Goal: Information Seeking & Learning: Learn about a topic

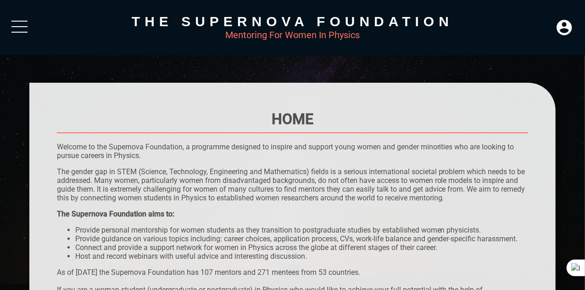
click at [20, 27] on div at bounding box center [19, 29] width 16 height 17
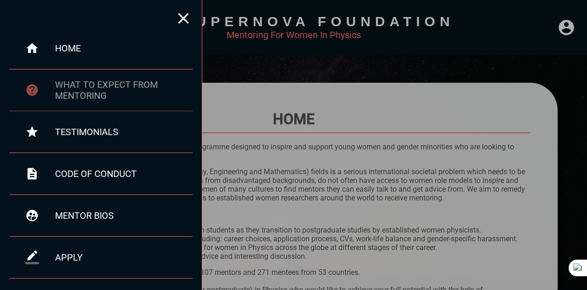
click at [94, 84] on div "what to expect from mentoring" at bounding box center [124, 90] width 138 height 22
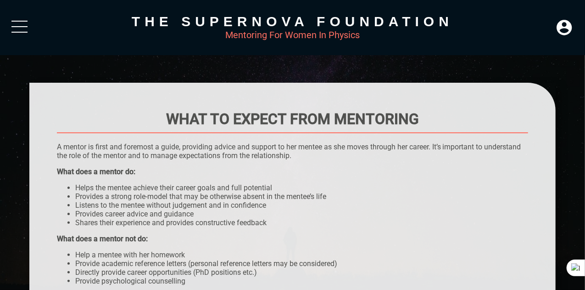
click at [22, 28] on div at bounding box center [19, 29] width 16 height 17
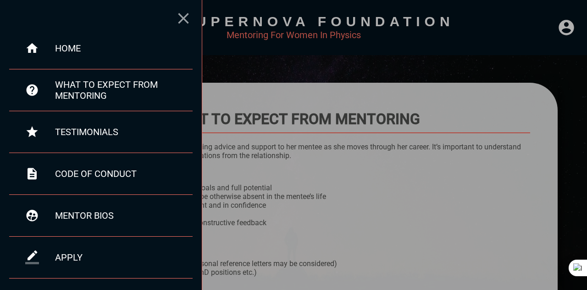
click at [184, 22] on icon at bounding box center [183, 18] width 18 height 18
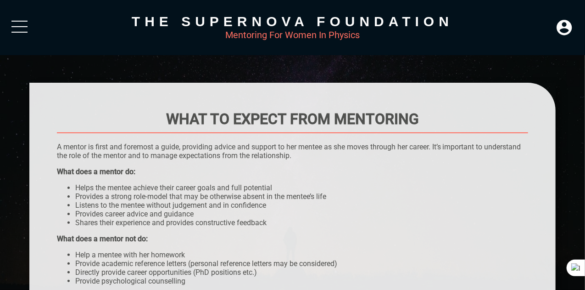
click at [23, 33] on div at bounding box center [19, 29] width 16 height 17
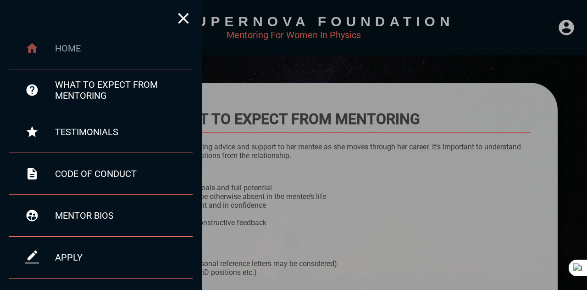
click at [59, 45] on div "home" at bounding box center [124, 48] width 138 height 11
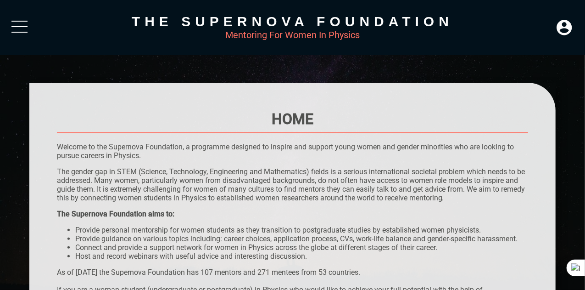
click at [23, 31] on div at bounding box center [19, 29] width 16 height 17
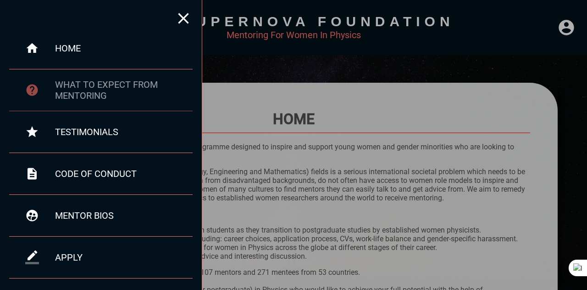
click at [121, 90] on div "what to expect from mentoring" at bounding box center [124, 90] width 138 height 22
